Goal: Information Seeking & Learning: Learn about a topic

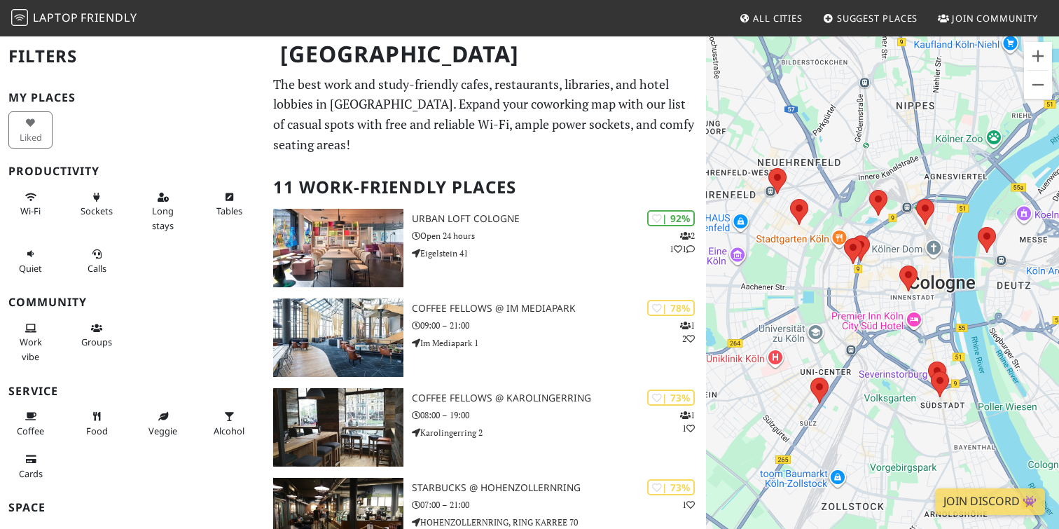
click at [578, 153] on p "The best work and study-friendly cafes, restaurants, libraries, and hotel lobbi…" at bounding box center [485, 114] width 424 height 81
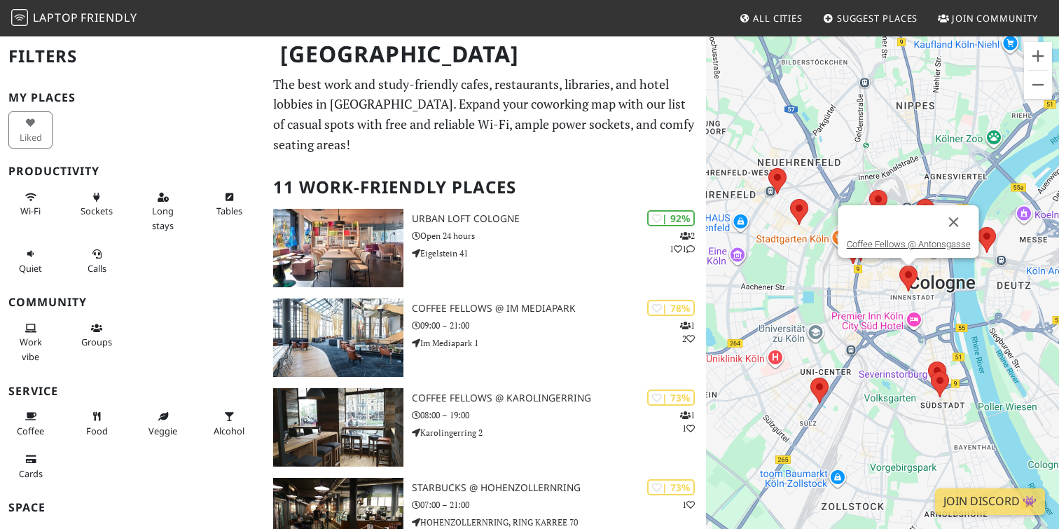
click at [899, 265] on area at bounding box center [899, 265] width 0 height 0
click at [958, 221] on button "Close" at bounding box center [954, 222] width 34 height 34
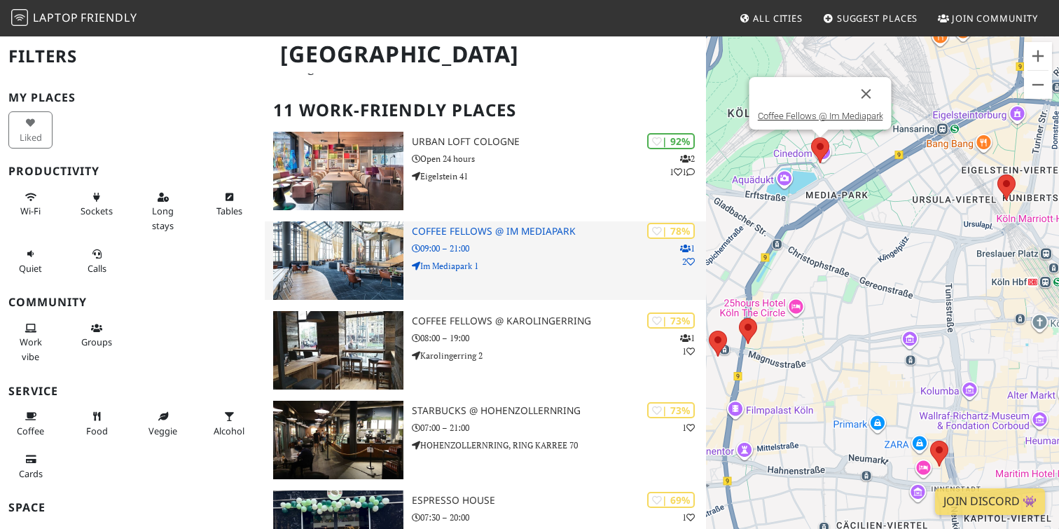
scroll to position [83, 0]
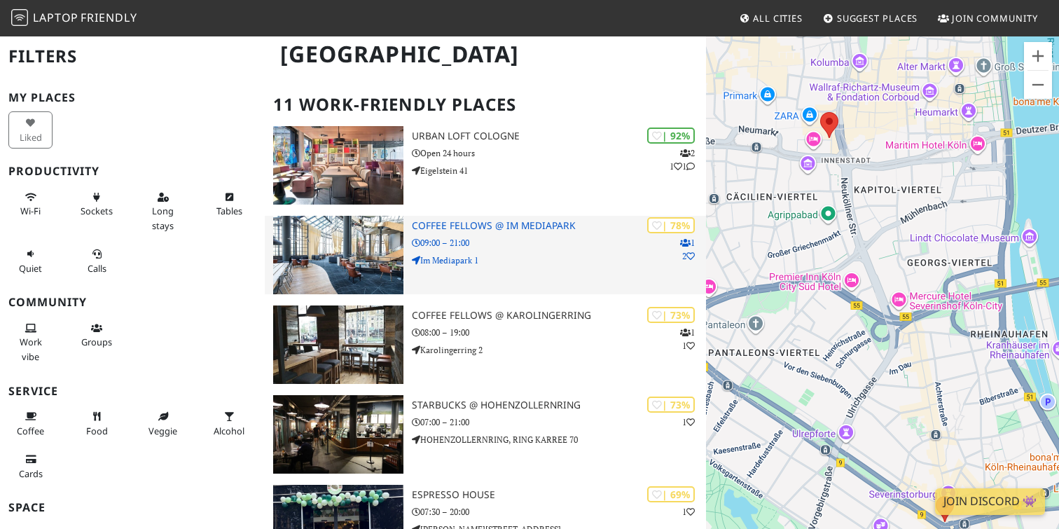
click at [508, 242] on p "09:00 – 21:00" at bounding box center [559, 242] width 294 height 13
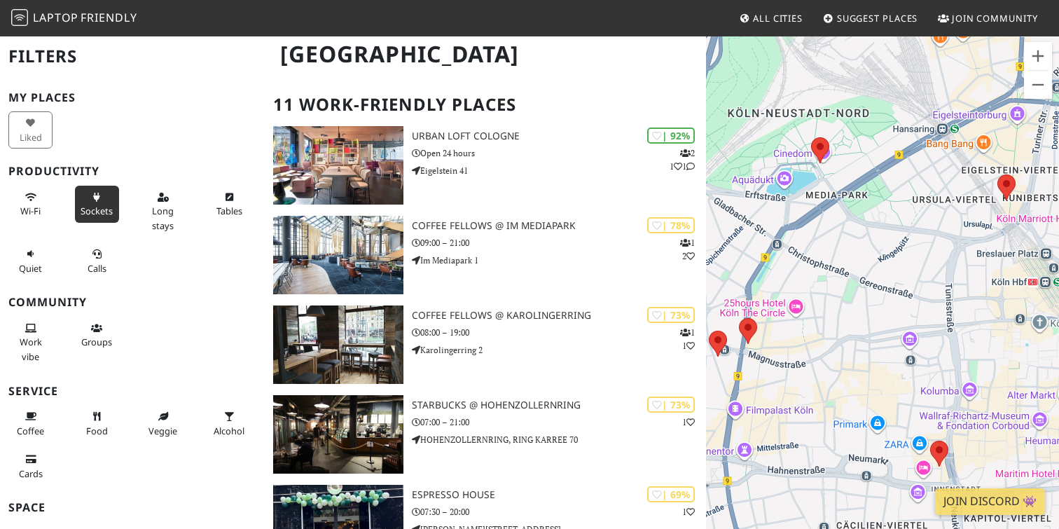
click at [100, 210] on span "Sockets" at bounding box center [97, 210] width 32 height 13
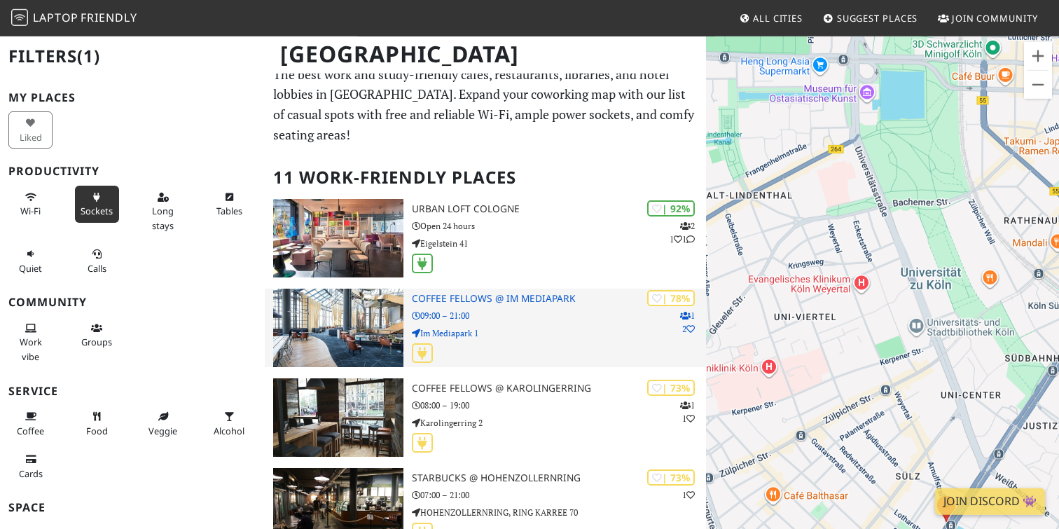
scroll to position [0, 0]
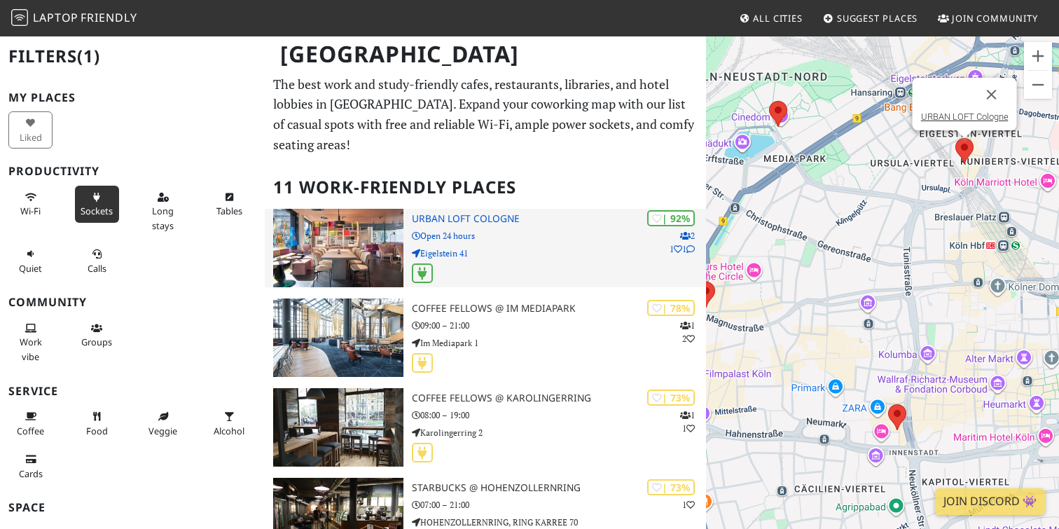
click at [510, 228] on div "| 92% 2 1 1 URBAN LOFT Cologne Open 24 hours Eigelstein 41" at bounding box center [559, 248] width 294 height 78
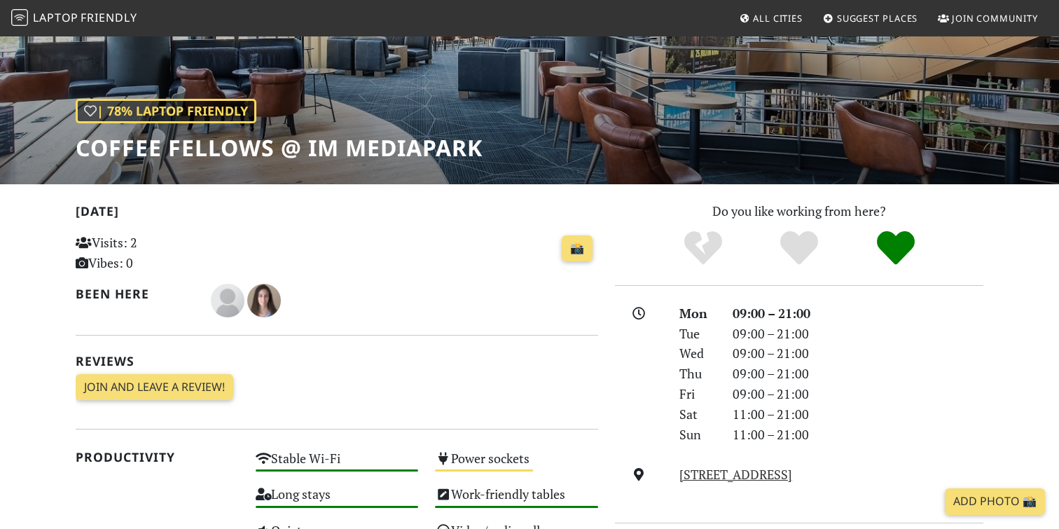
scroll to position [296, 0]
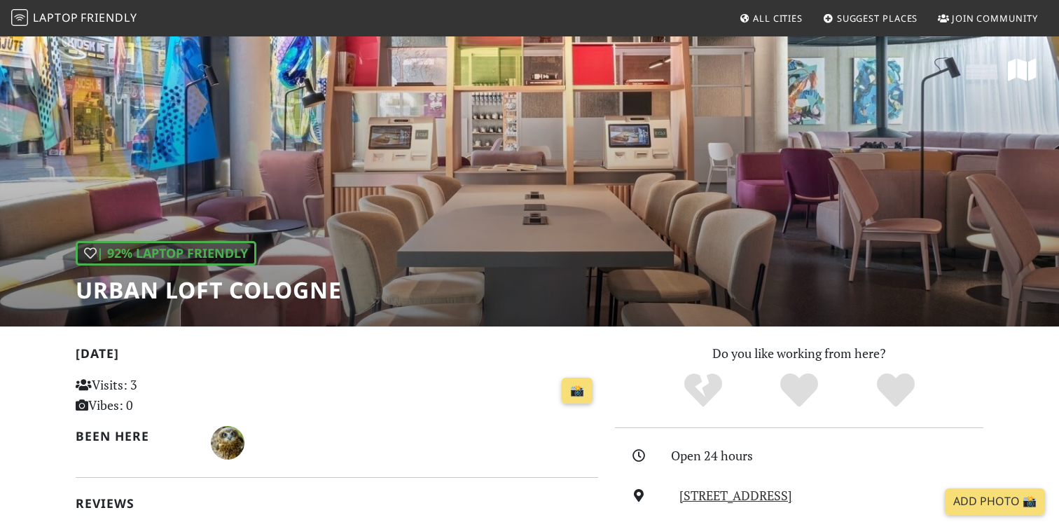
click at [206, 297] on h1 "URBAN LOFT Cologne" at bounding box center [209, 290] width 266 height 27
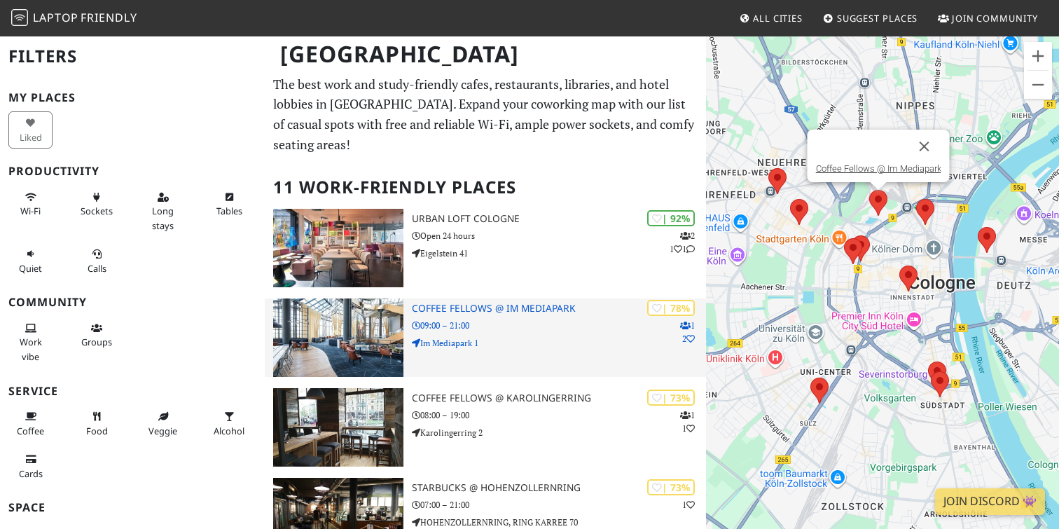
click at [540, 328] on p "09:00 – 21:00" at bounding box center [559, 325] width 294 height 13
click at [540, 316] on div "| 78% 1 2 Coffee Fellows @ Im Mediapark 09:00 – 21:00 Im Mediapark 1" at bounding box center [559, 337] width 294 height 78
click at [540, 309] on h3 "Coffee Fellows @ Im Mediapark" at bounding box center [559, 308] width 294 height 12
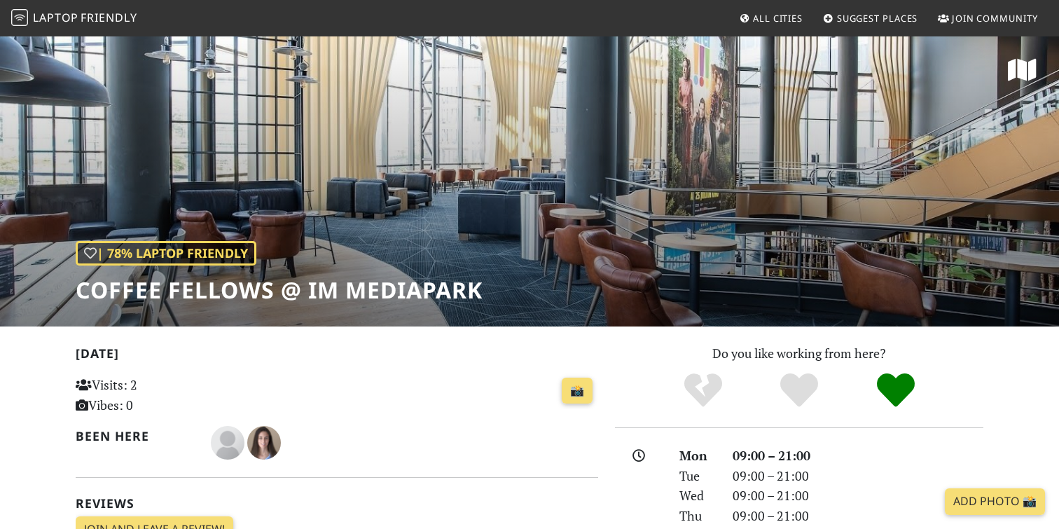
click at [449, 283] on h1 "Coffee Fellows @ Im Mediapark" at bounding box center [279, 290] width 407 height 27
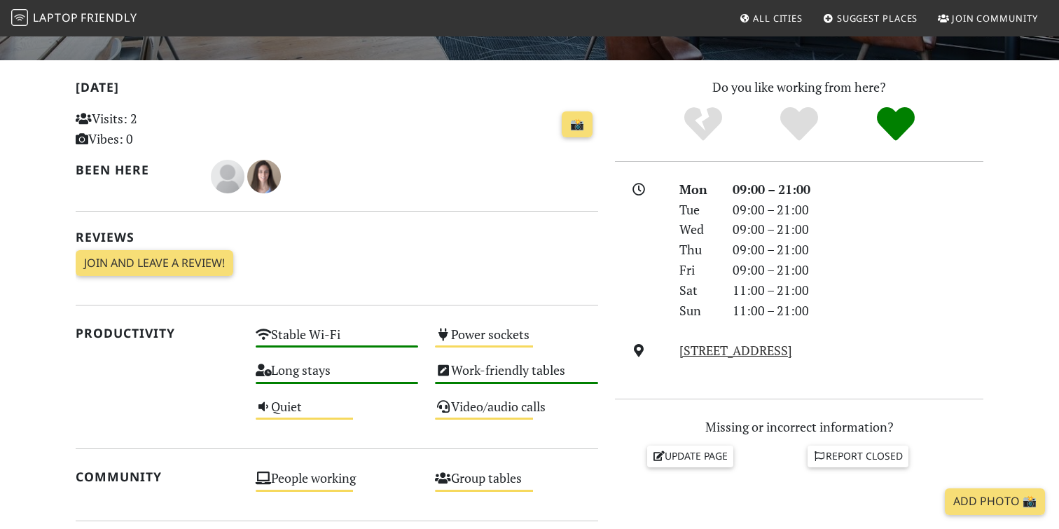
scroll to position [292, 0]
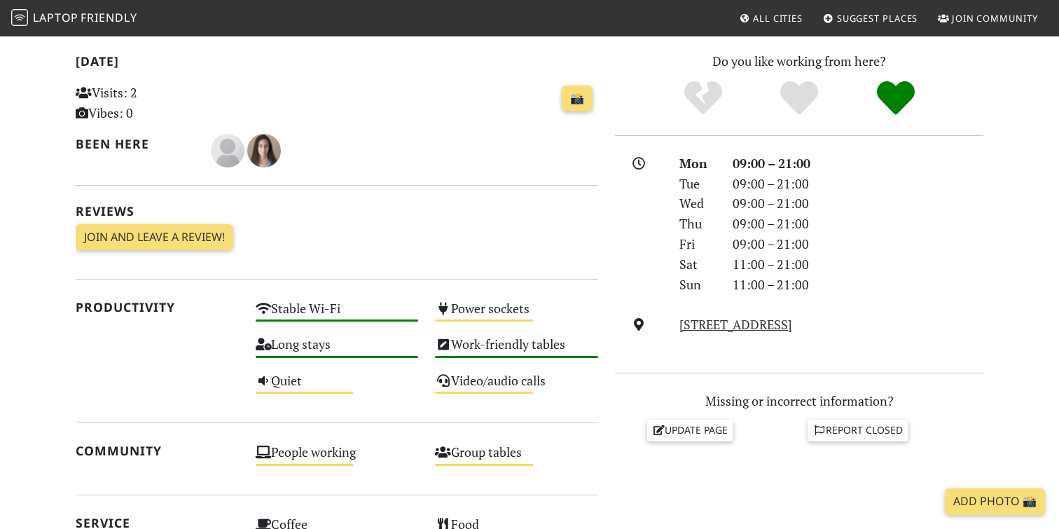
click at [429, 193] on div "[DATE] Visits: 2 Vibes: 0 📸 Been here Reviews Join and leave a review! Join and…" at bounding box center [337, 156] width 522 height 210
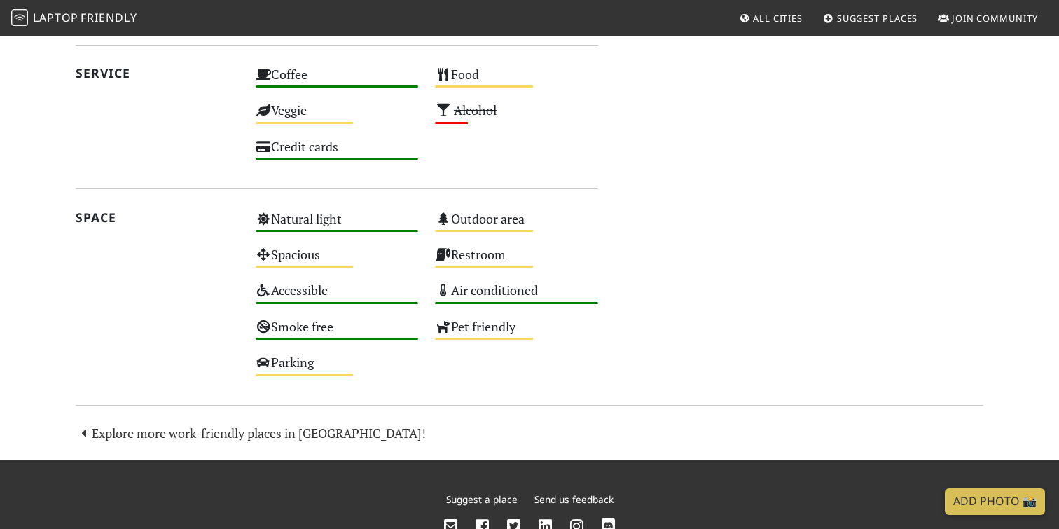
scroll to position [805, 0]
